Goal: Information Seeking & Learning: Learn about a topic

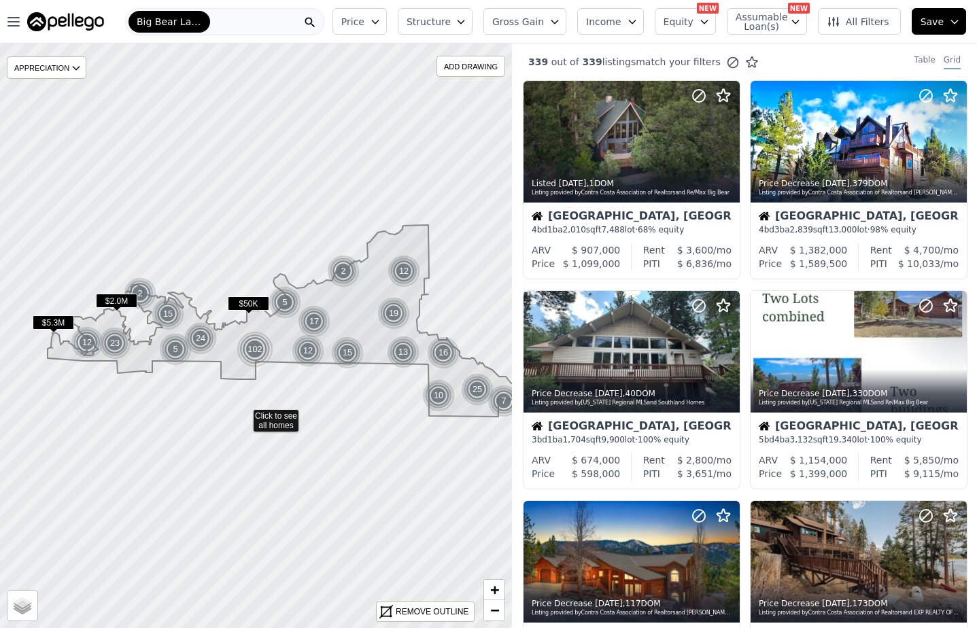
drag, startPoint x: 215, startPoint y: 414, endPoint x: 243, endPoint y: 414, distance: 27.9
click at [450, 24] on span "Structure" at bounding box center [428, 22] width 44 height 14
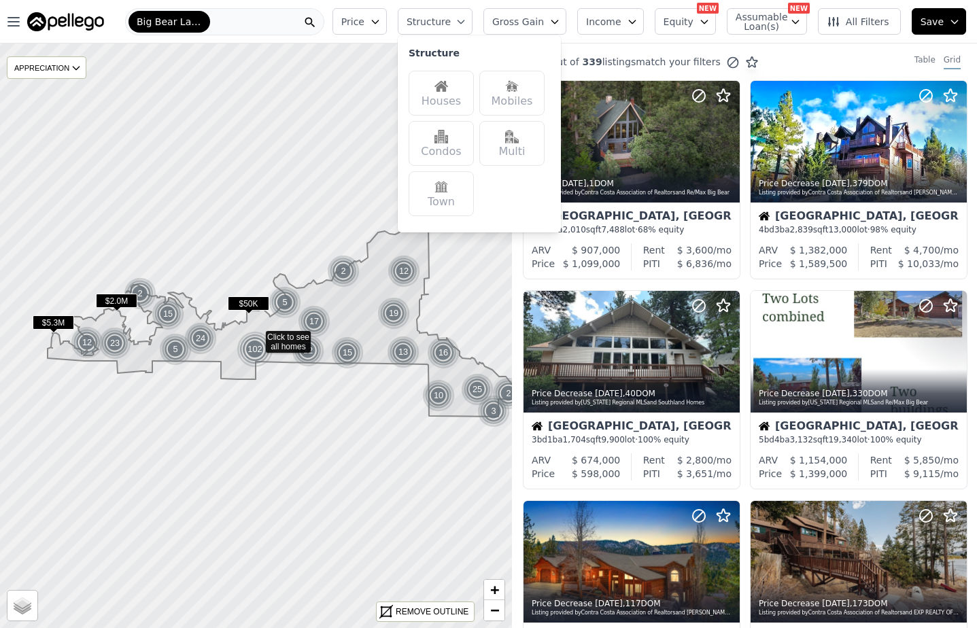
click at [450, 23] on span "Structure" at bounding box center [428, 22] width 44 height 14
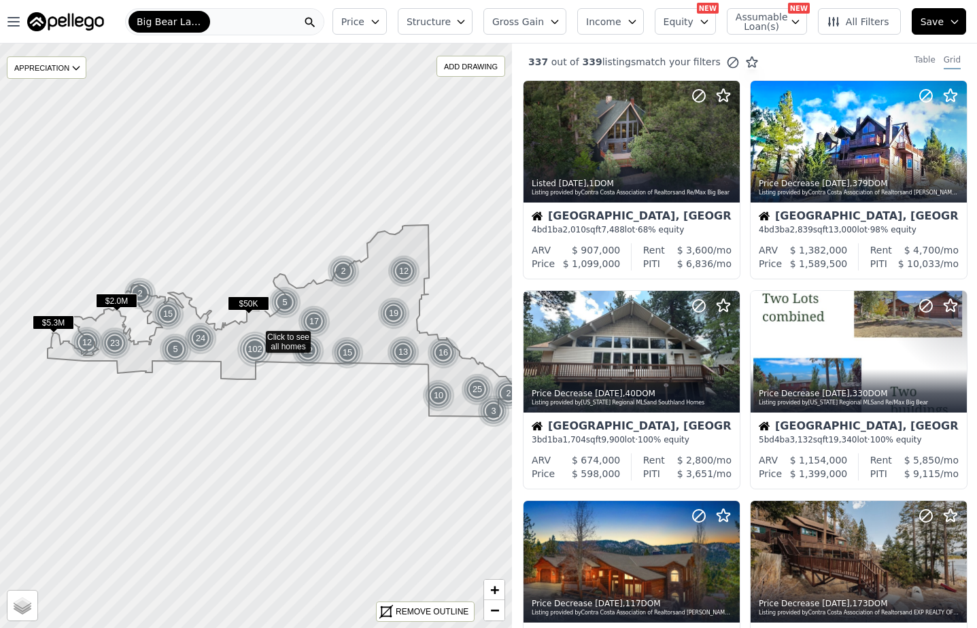
click at [380, 33] on button "Price" at bounding box center [359, 21] width 54 height 27
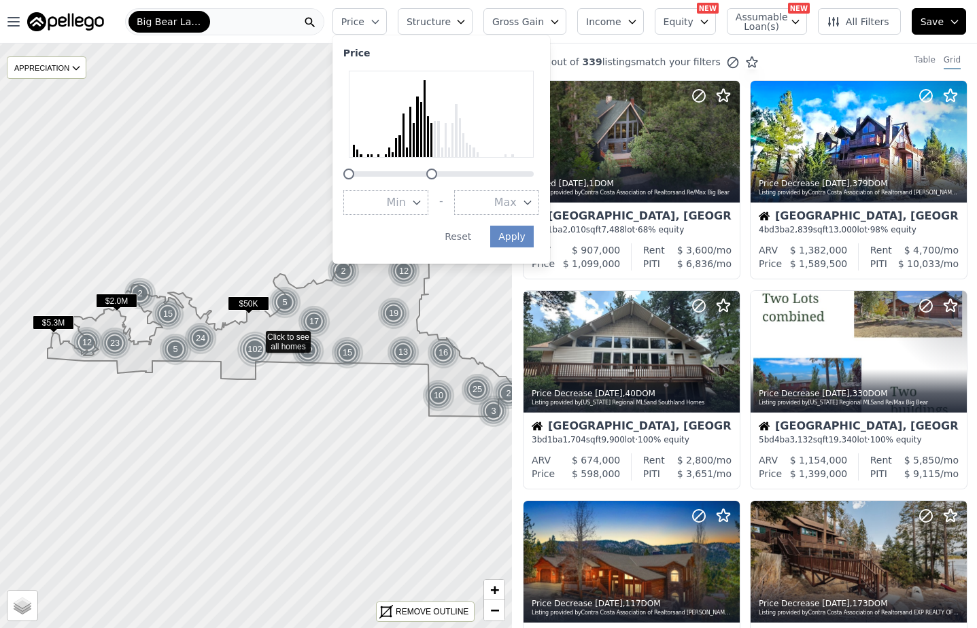
drag, startPoint x: 540, startPoint y: 173, endPoint x: 439, endPoint y: 165, distance: 101.6
click at [439, 165] on div "Price Min - Max Apply Reset" at bounding box center [441, 149] width 218 height 228
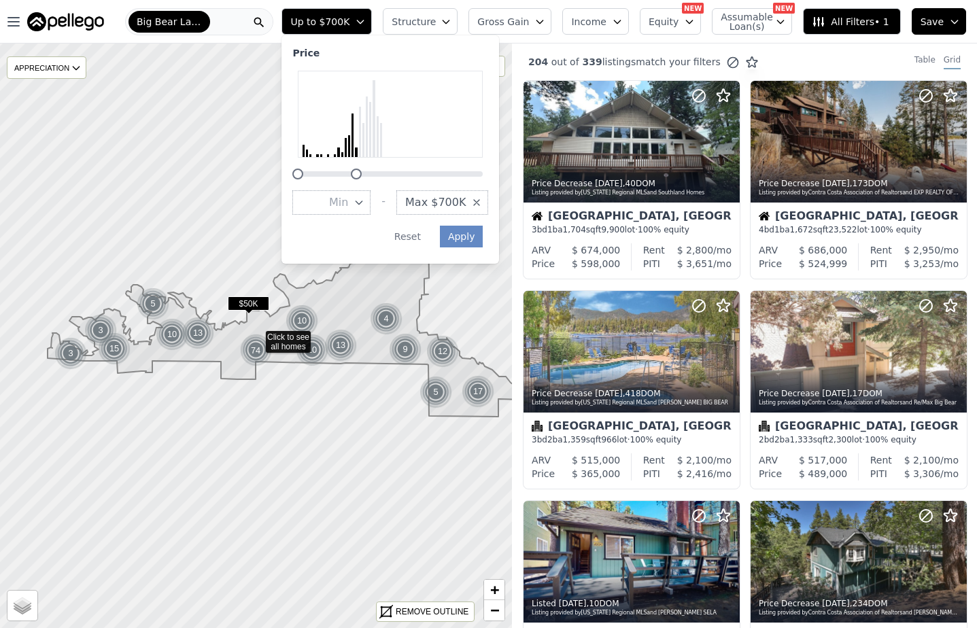
drag, startPoint x: 394, startPoint y: 171, endPoint x: 368, endPoint y: 171, distance: 25.8
click at [362, 171] on div at bounding box center [356, 174] width 11 height 11
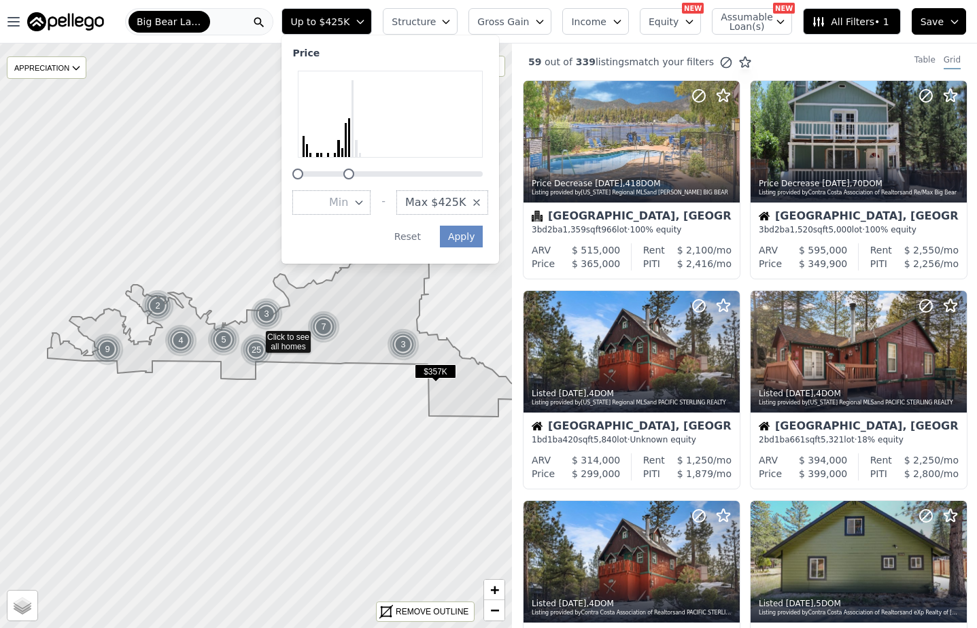
click at [354, 171] on div at bounding box center [348, 174] width 11 height 11
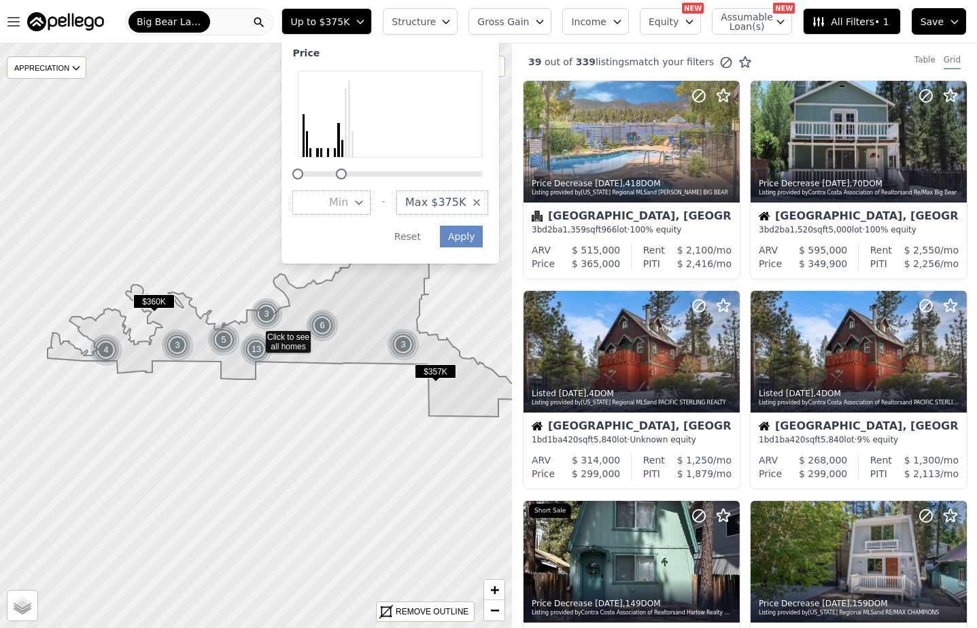
drag, startPoint x: 362, startPoint y: 171, endPoint x: 353, endPoint y: 171, distance: 8.8
click at [347, 171] on div at bounding box center [341, 174] width 11 height 11
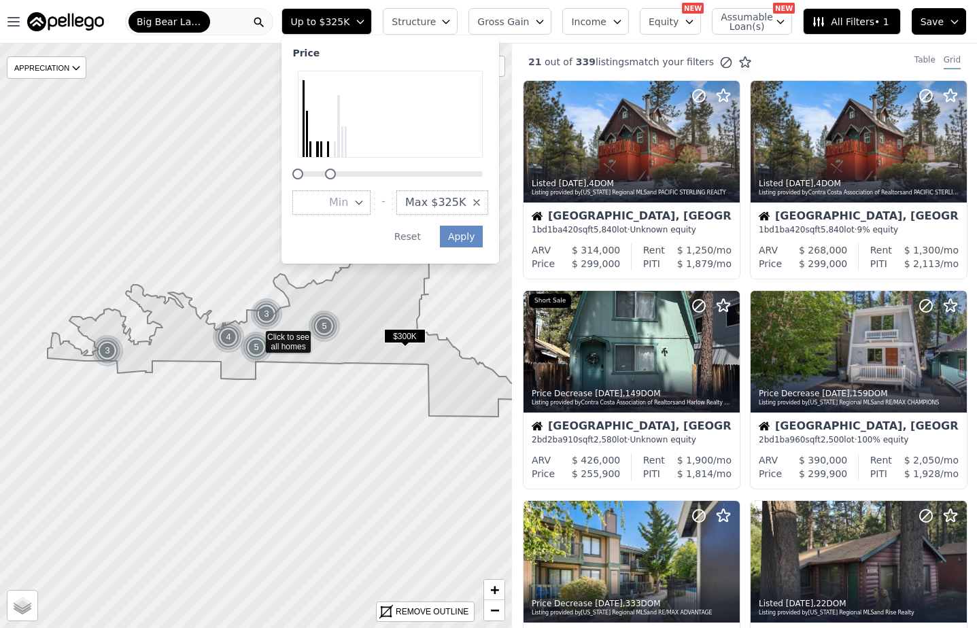
drag, startPoint x: 353, startPoint y: 171, endPoint x: 343, endPoint y: 171, distance: 10.2
click at [336, 171] on div at bounding box center [330, 174] width 11 height 11
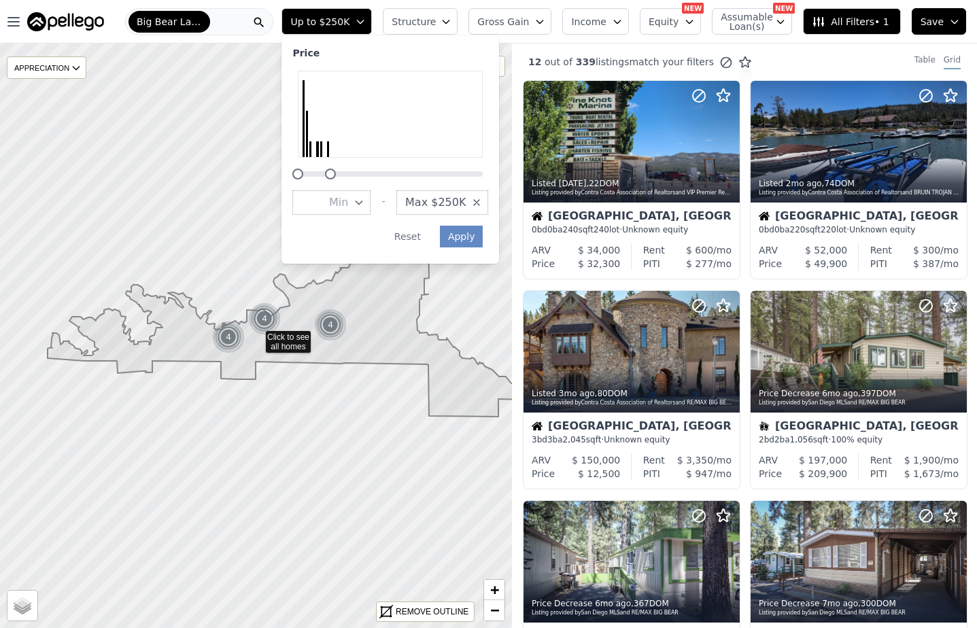
click at [336, 171] on div at bounding box center [330, 174] width 11 height 11
click at [483, 233] on button "Apply" at bounding box center [462, 237] width 44 height 22
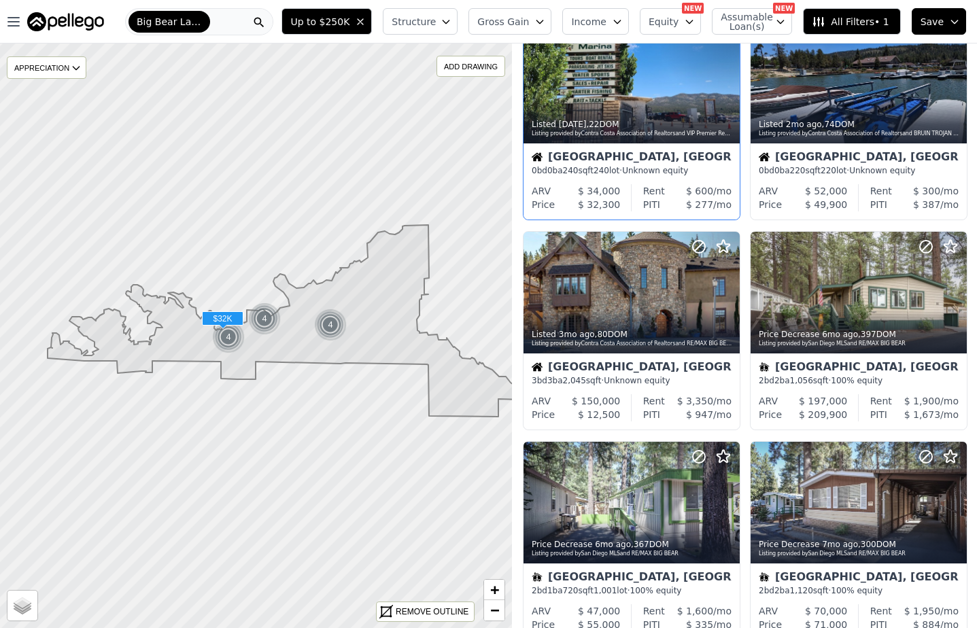
scroll to position [65, 0]
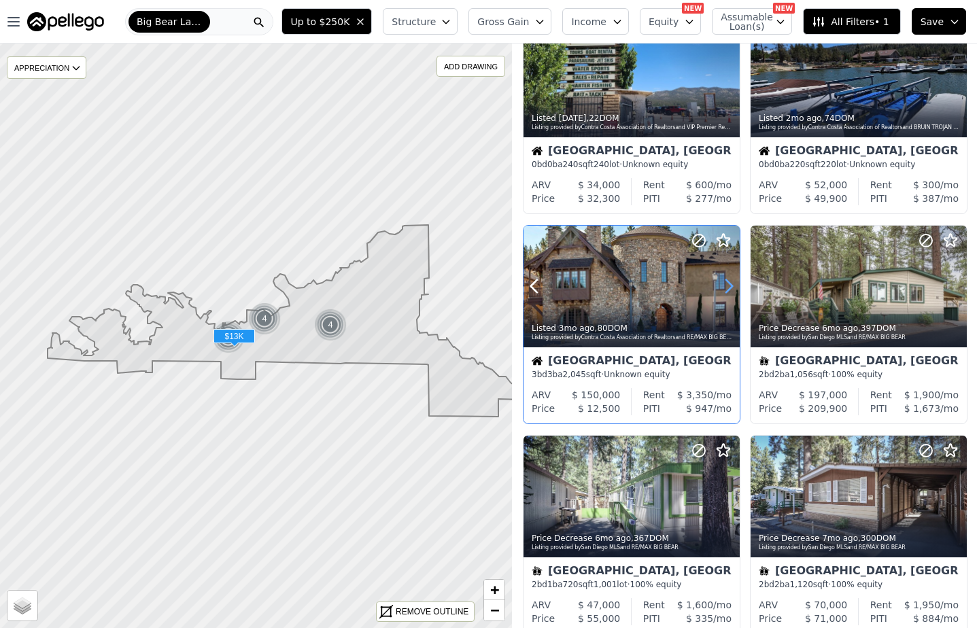
click at [719, 286] on icon at bounding box center [729, 286] width 22 height 22
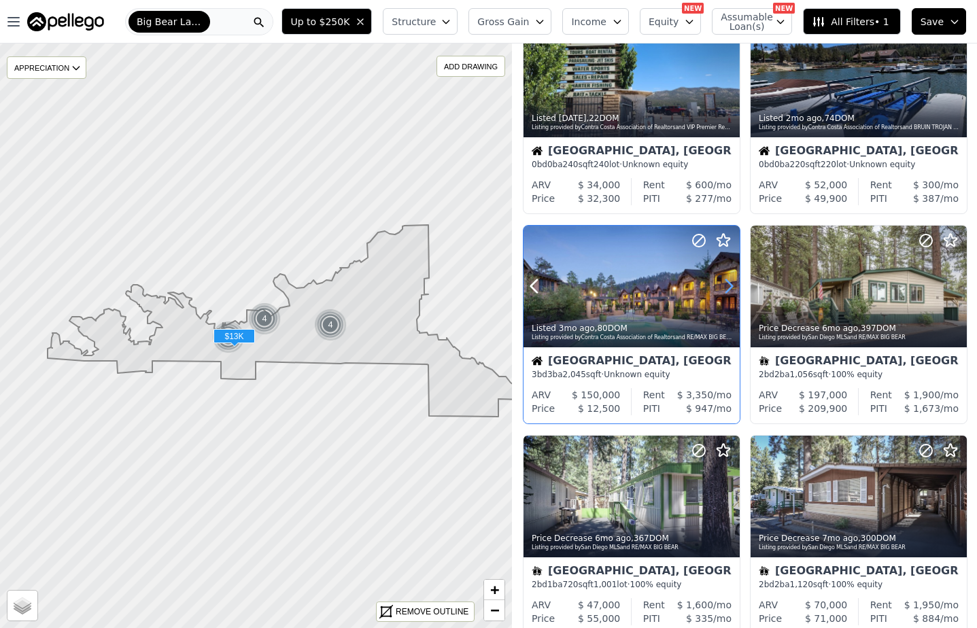
click at [719, 286] on icon at bounding box center [729, 286] width 22 height 22
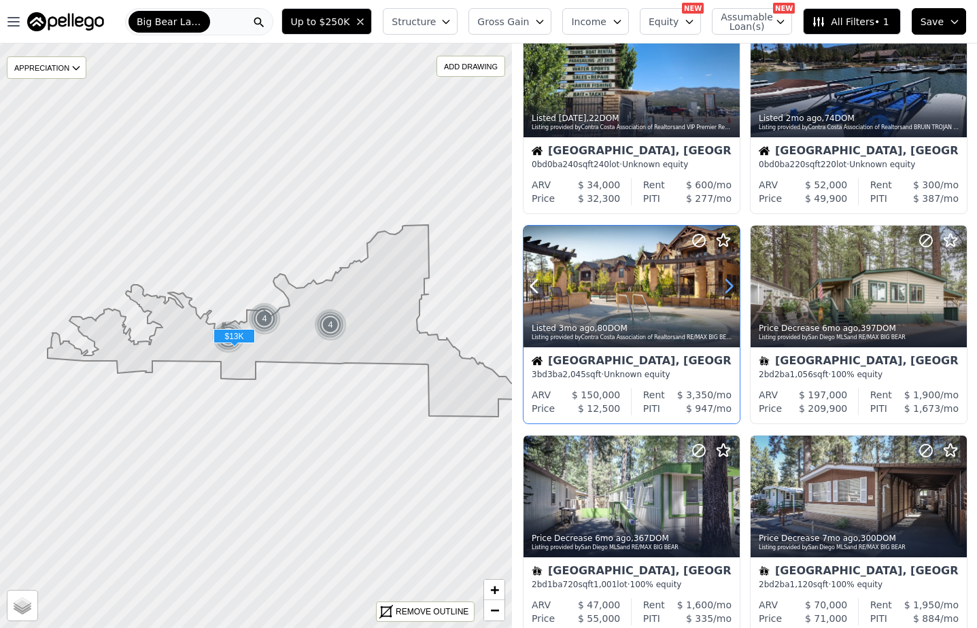
click at [719, 286] on icon at bounding box center [729, 286] width 22 height 22
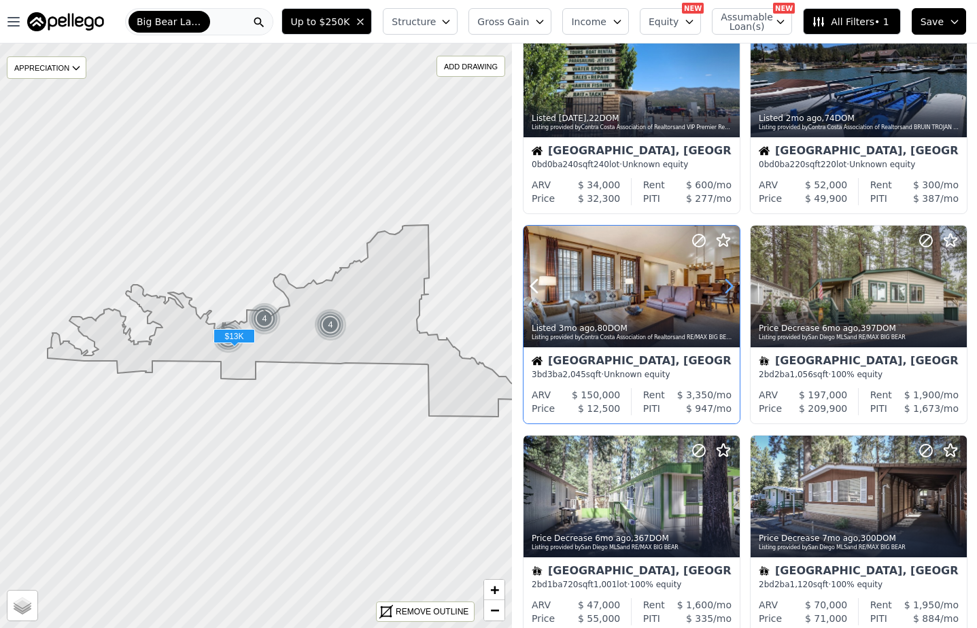
click at [719, 286] on icon at bounding box center [729, 286] width 22 height 22
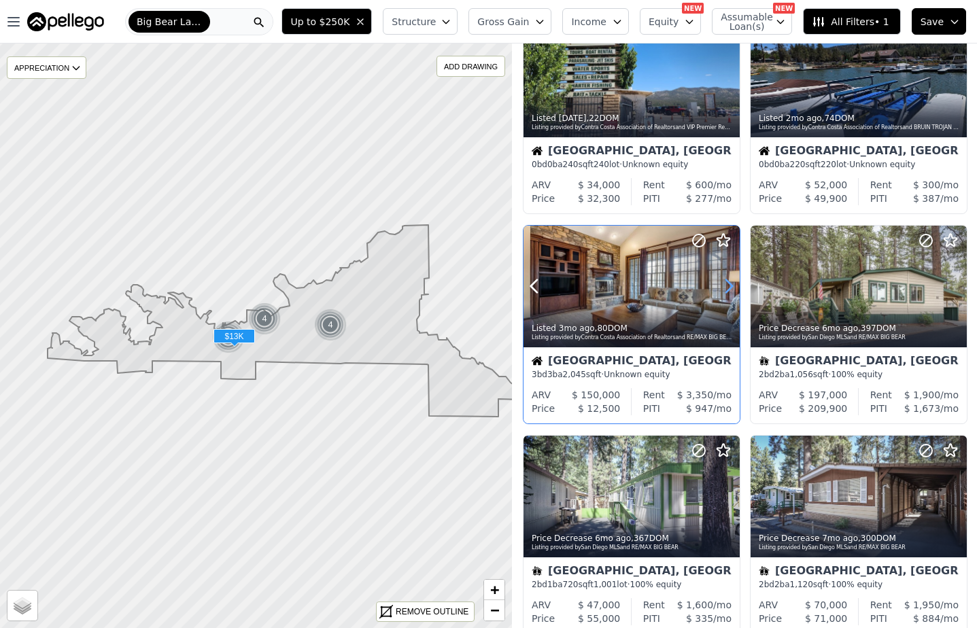
click at [719, 286] on icon at bounding box center [729, 286] width 22 height 22
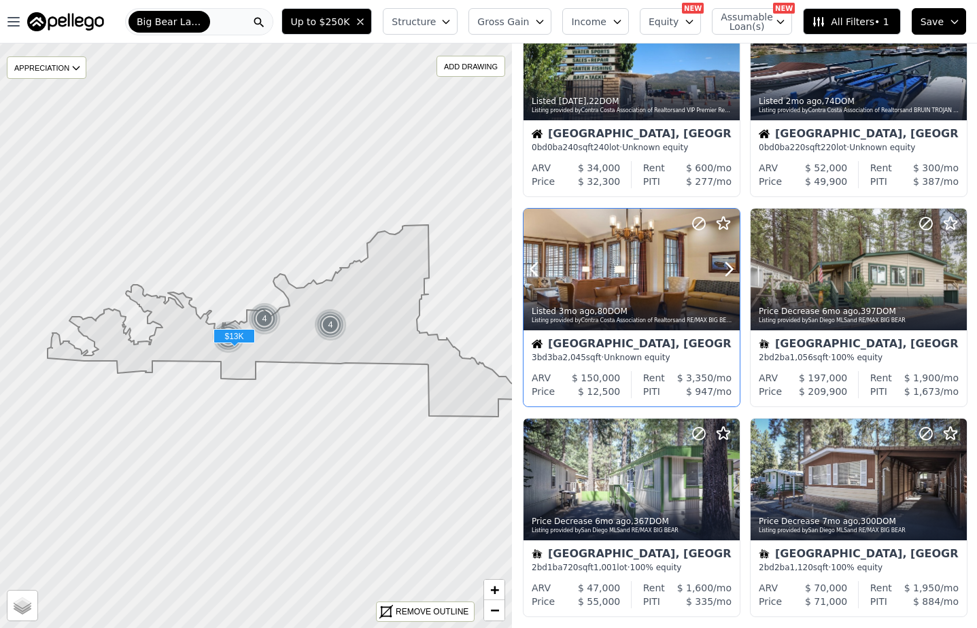
scroll to position [81, 0]
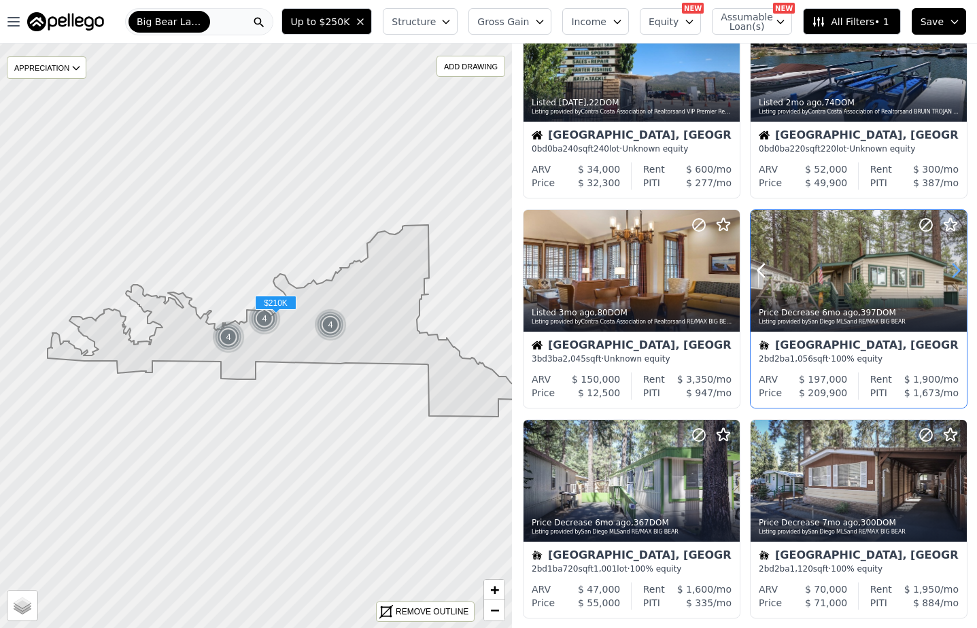
click at [953, 277] on icon at bounding box center [956, 270] width 6 height 13
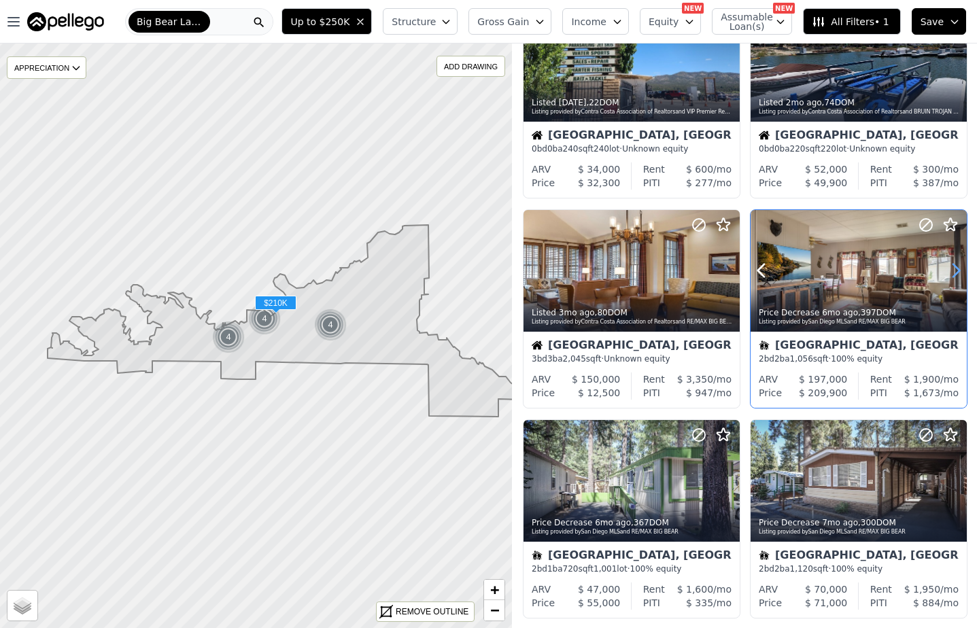
click at [953, 277] on icon at bounding box center [956, 270] width 6 height 13
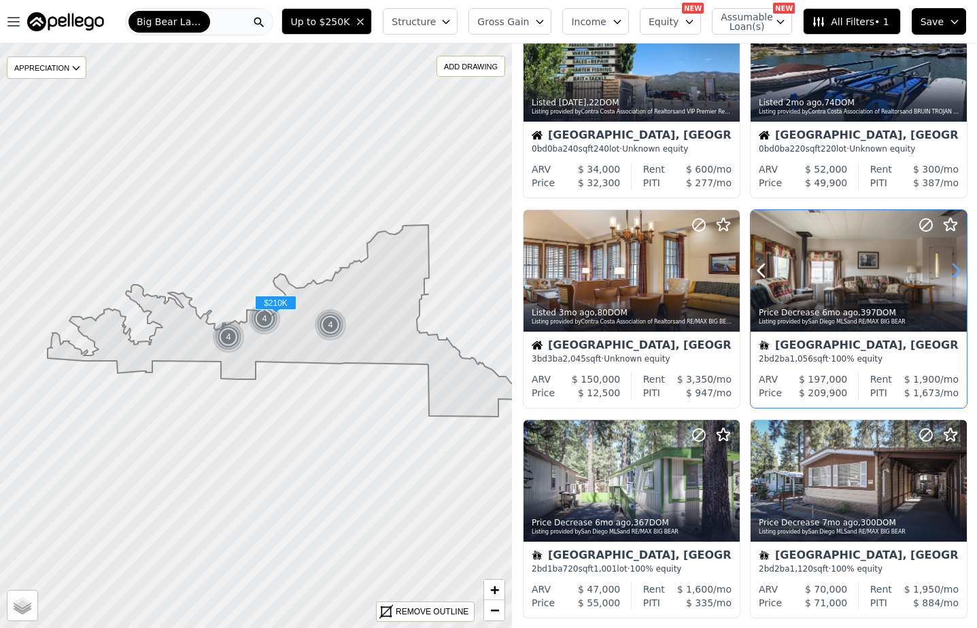
click at [953, 277] on icon at bounding box center [956, 270] width 6 height 13
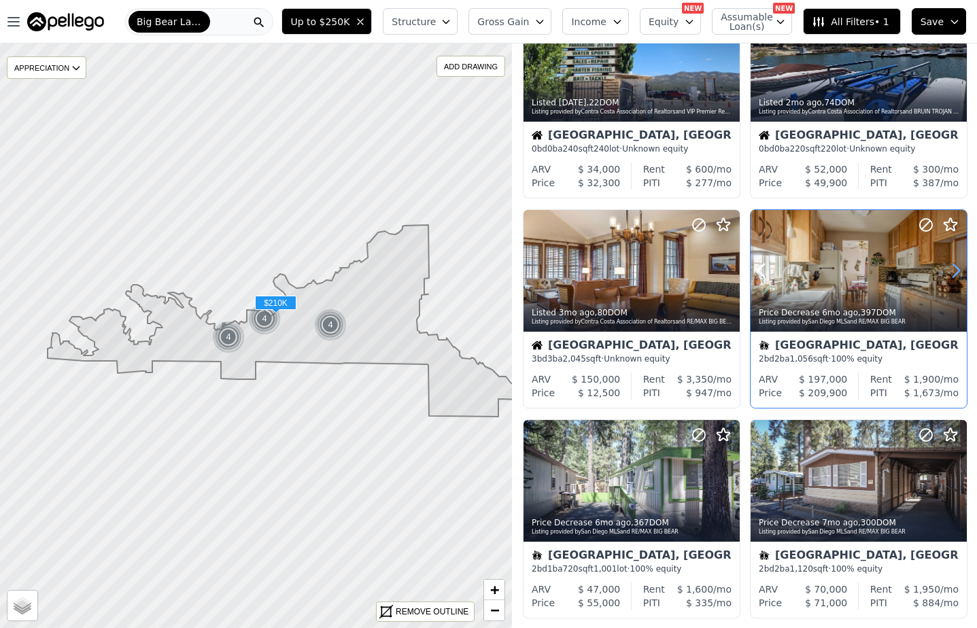
click at [953, 277] on icon at bounding box center [956, 270] width 6 height 13
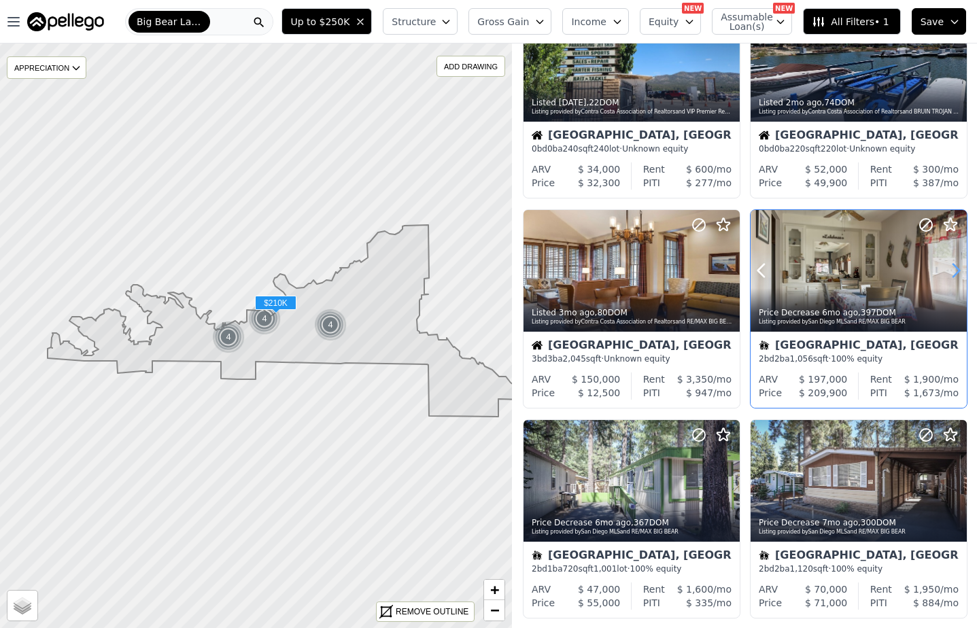
click at [953, 277] on icon at bounding box center [956, 270] width 6 height 13
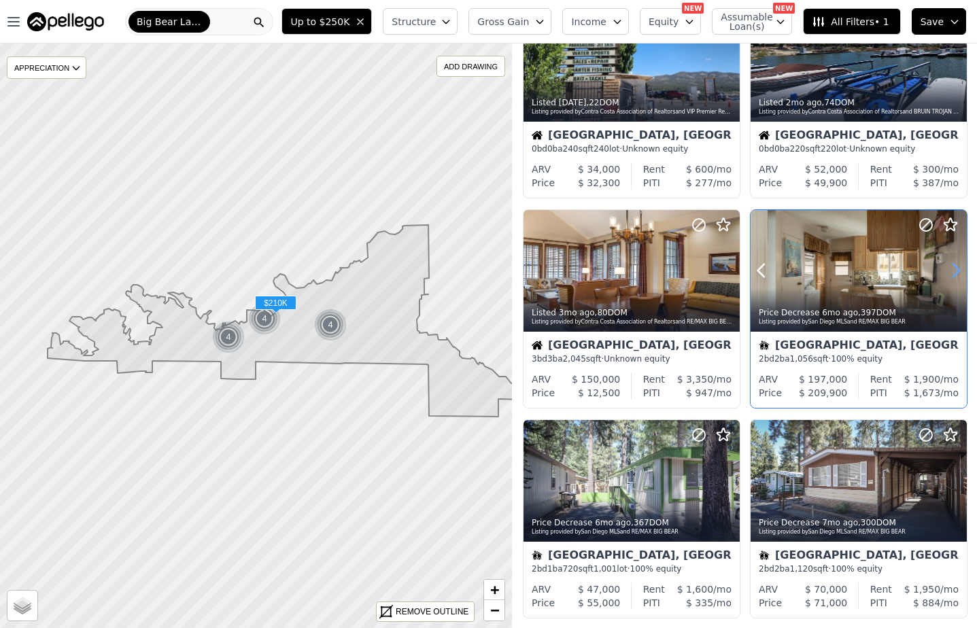
click at [953, 277] on icon at bounding box center [956, 270] width 6 height 13
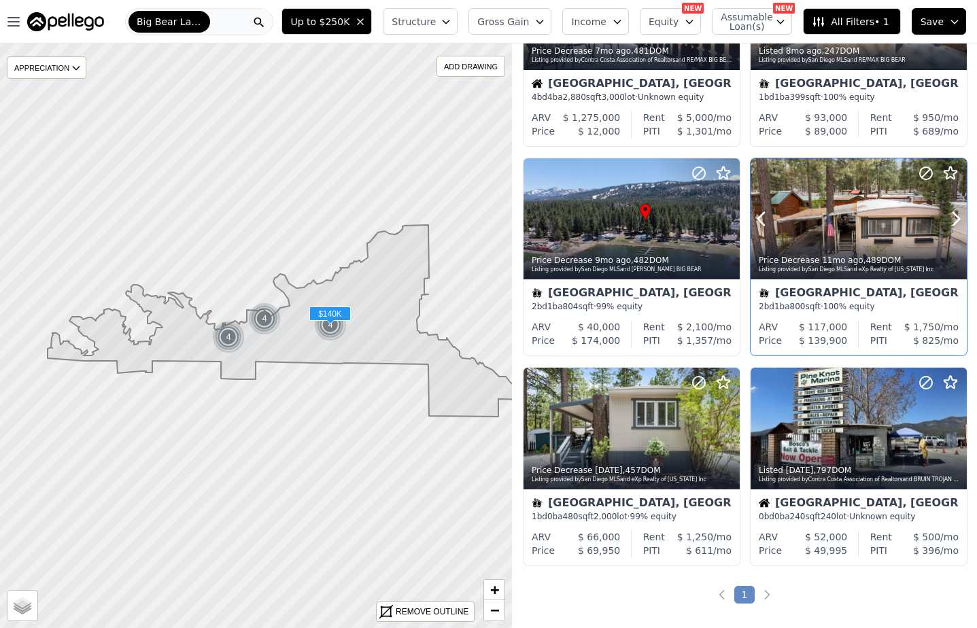
scroll to position [774, 0]
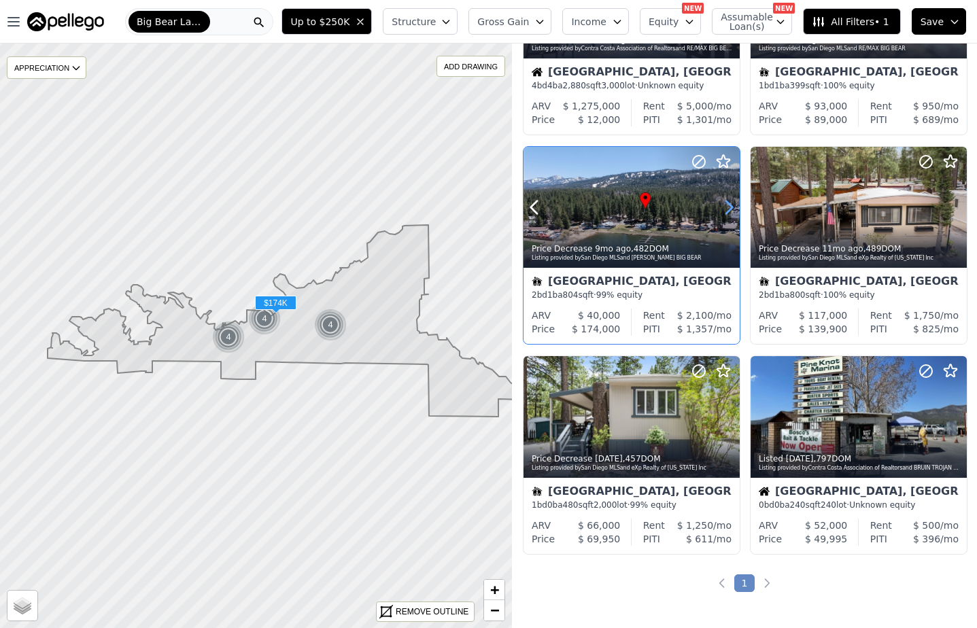
click at [722, 213] on icon at bounding box center [729, 207] width 22 height 22
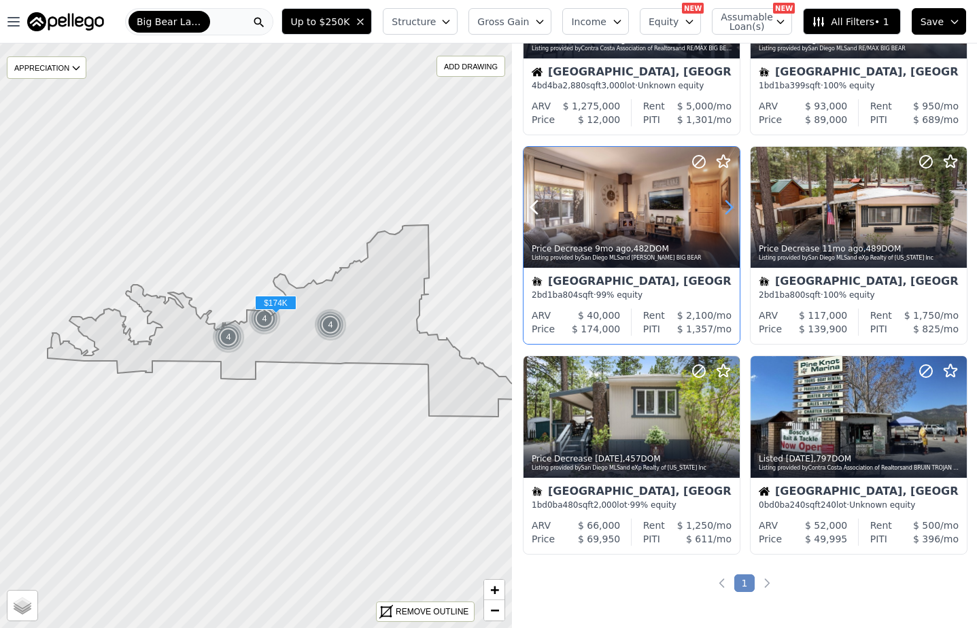
click at [722, 213] on icon at bounding box center [729, 207] width 22 height 22
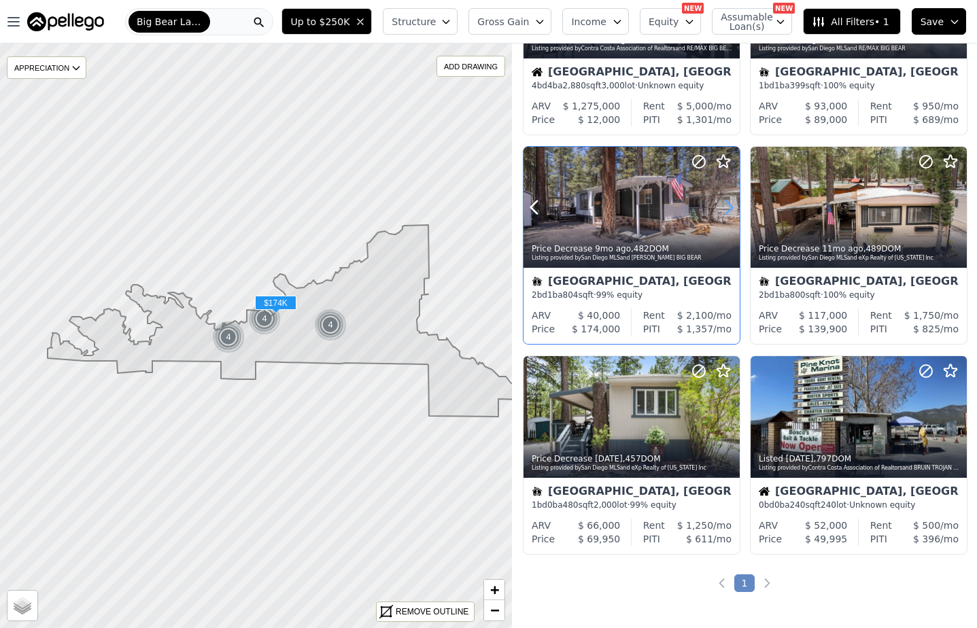
click at [722, 213] on icon at bounding box center [729, 207] width 22 height 22
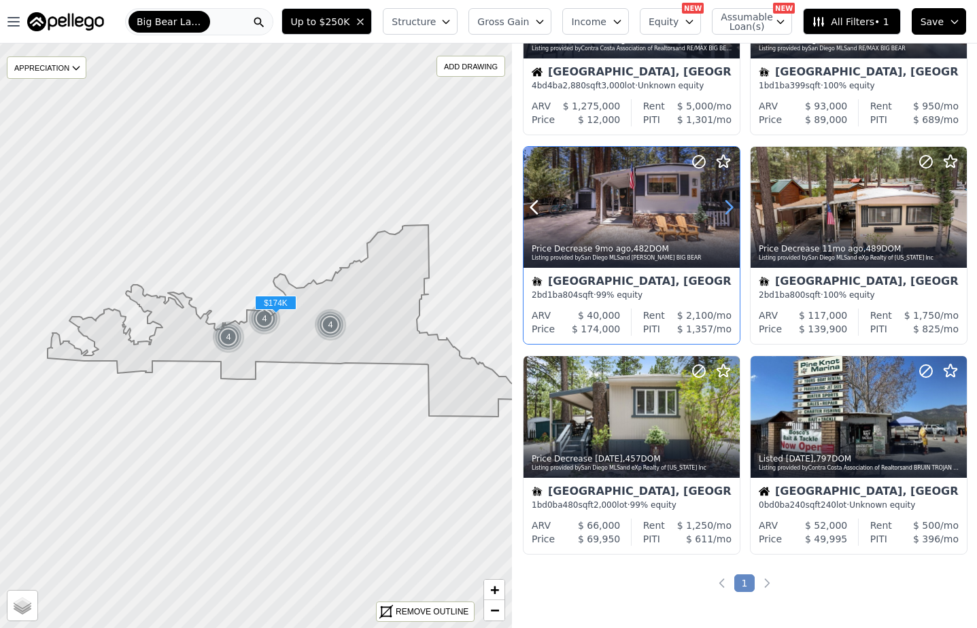
click at [722, 213] on icon at bounding box center [729, 207] width 22 height 22
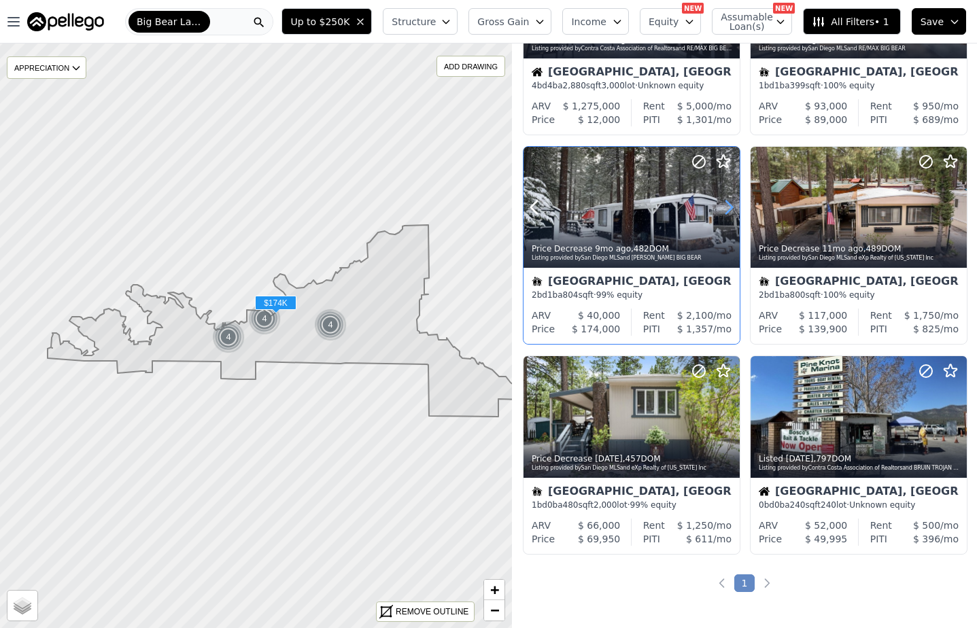
click at [722, 213] on icon at bounding box center [729, 207] width 22 height 22
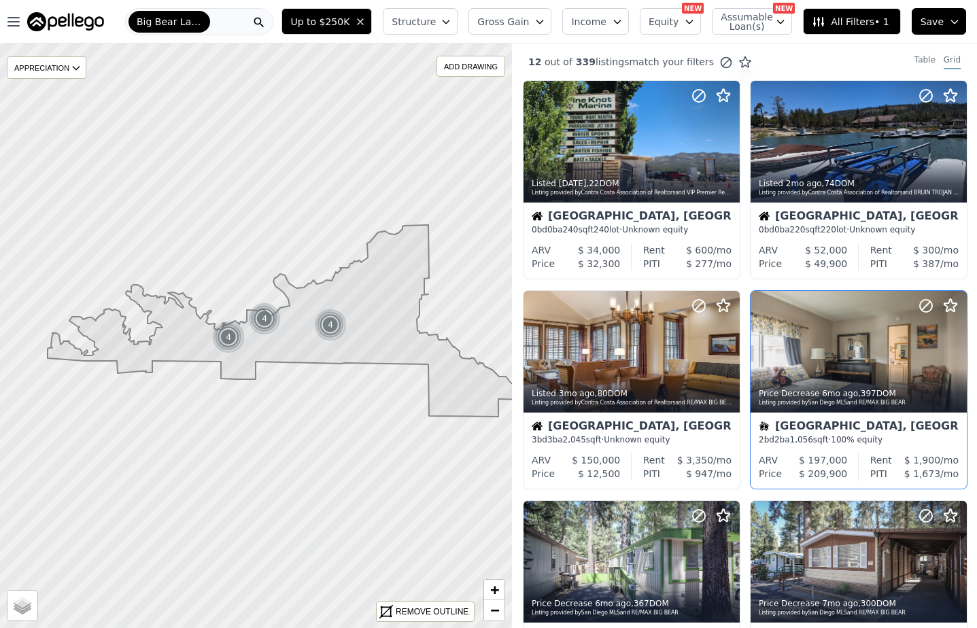
scroll to position [0, 0]
click at [433, 18] on span "Structure" at bounding box center [414, 22] width 44 height 14
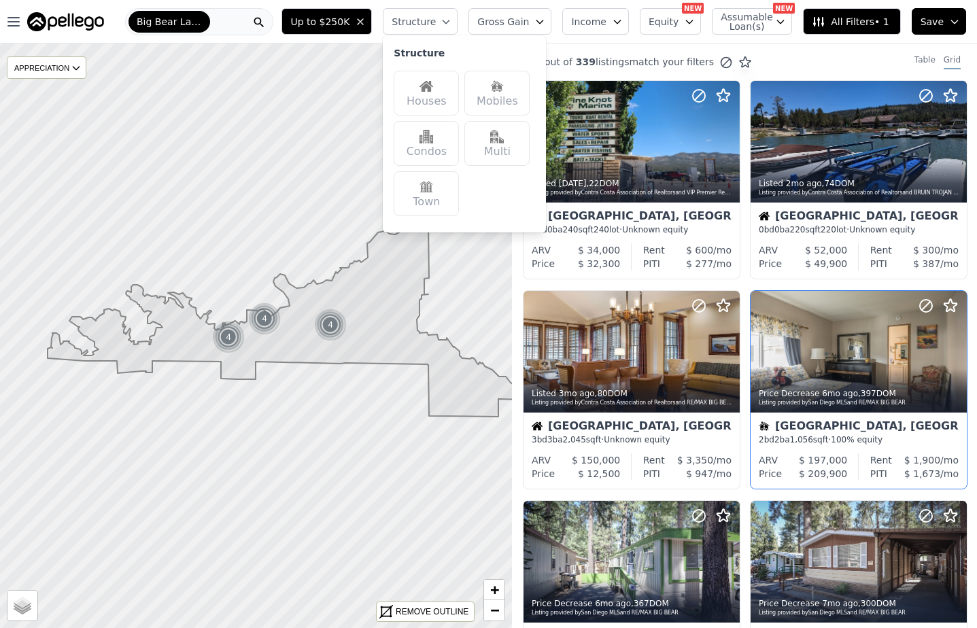
click at [529, 18] on span "Gross Gain" at bounding box center [503, 22] width 52 height 14
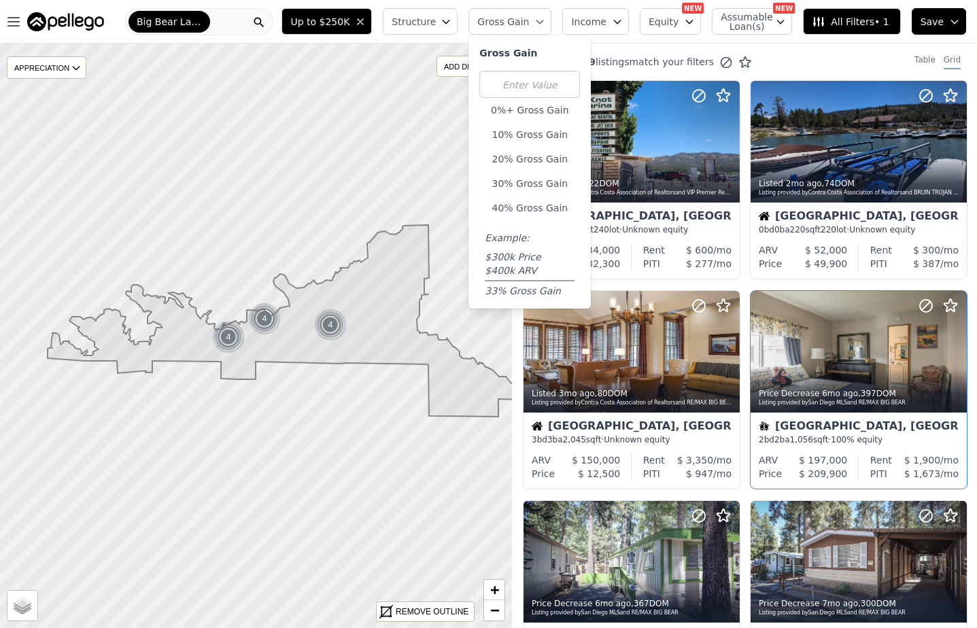
click at [593, 13] on button "Income" at bounding box center [595, 21] width 67 height 27
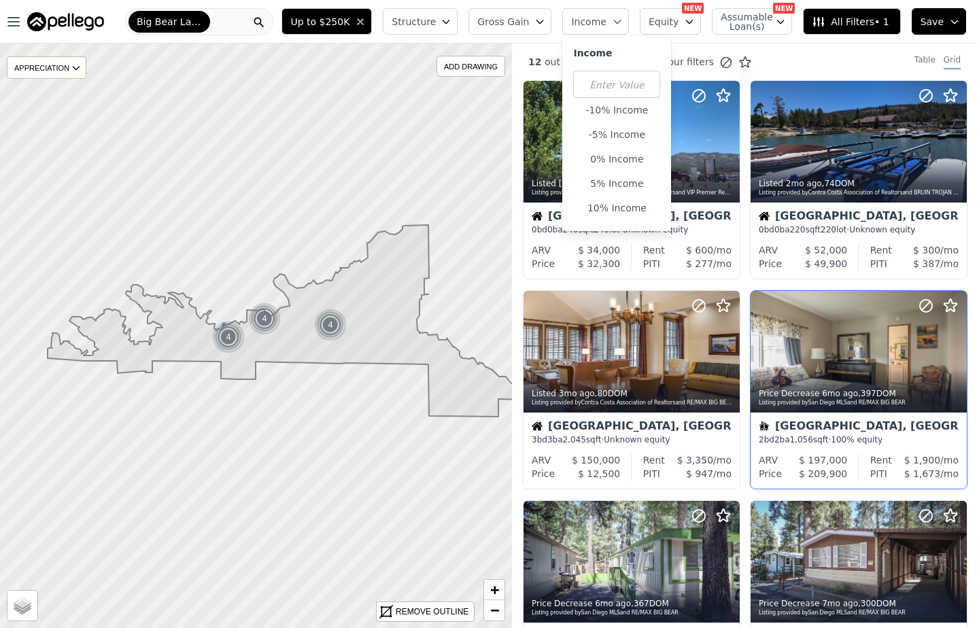
click at [851, 21] on span "All Filters • 1" at bounding box center [850, 22] width 77 height 14
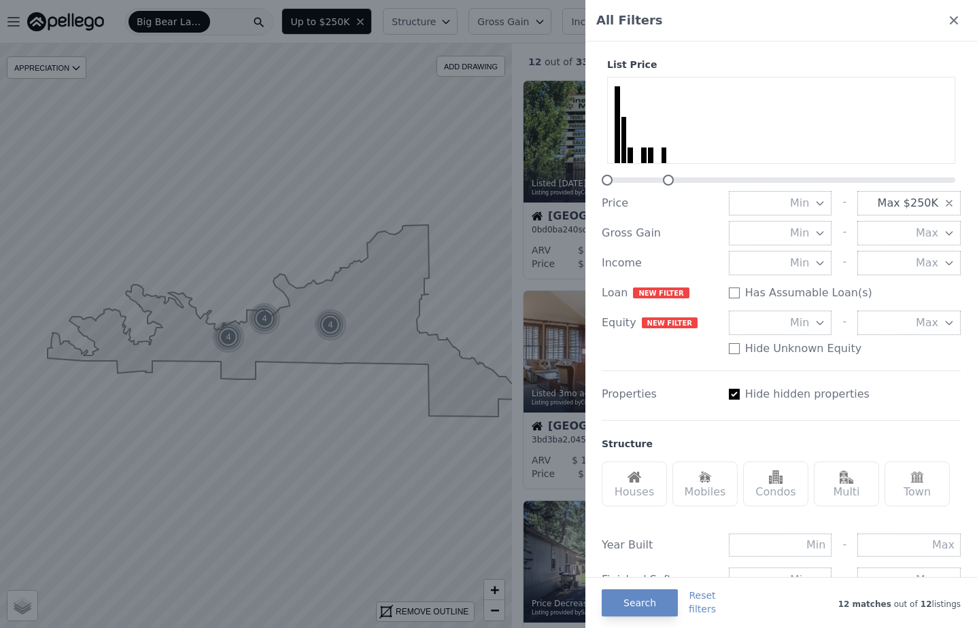
click at [333, 234] on div at bounding box center [488, 314] width 977 height 628
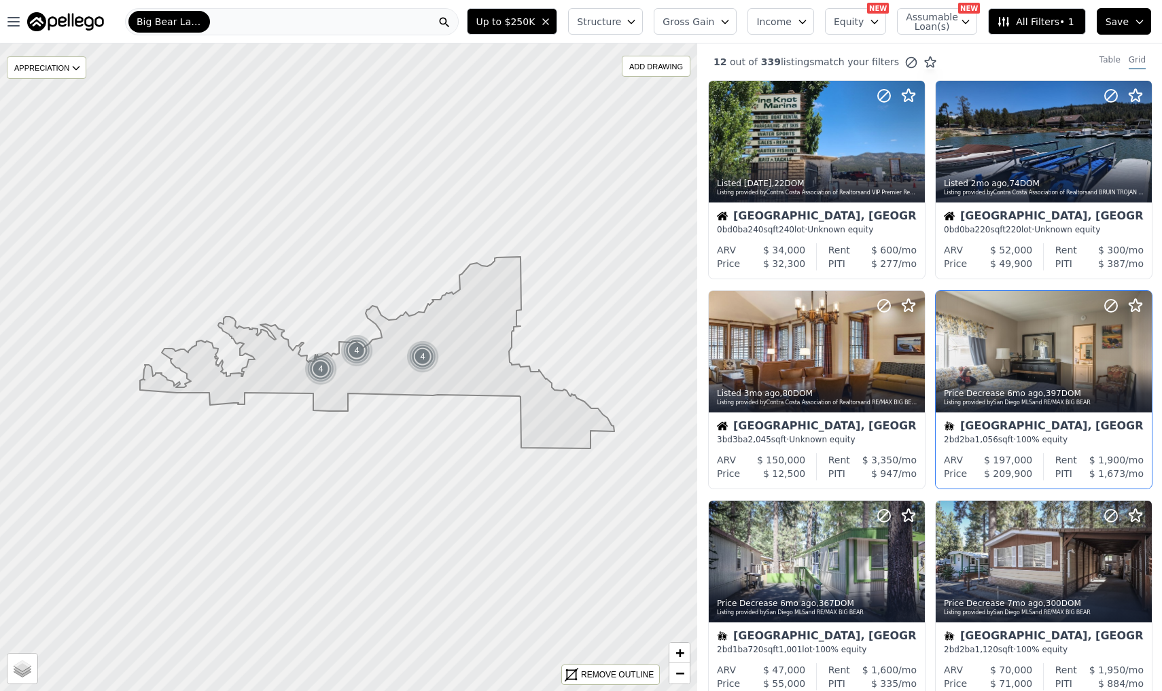
click at [976, 35] on div "Up to $250K Structure Gross Gain Income Equity NEW Assumable Loan(s) NEW All Fi…" at bounding box center [812, 22] width 701 height 44
